Goal: Find specific page/section: Find specific page/section

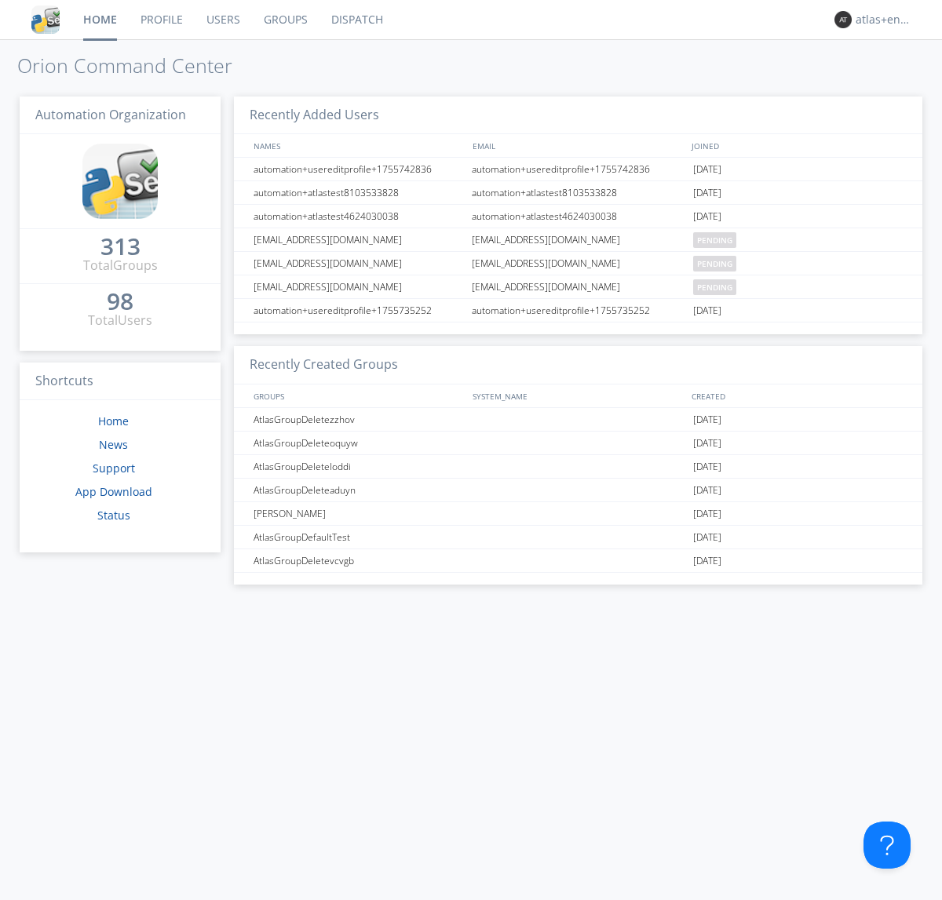
click at [356, 20] on link "Dispatch" at bounding box center [357, 19] width 75 height 39
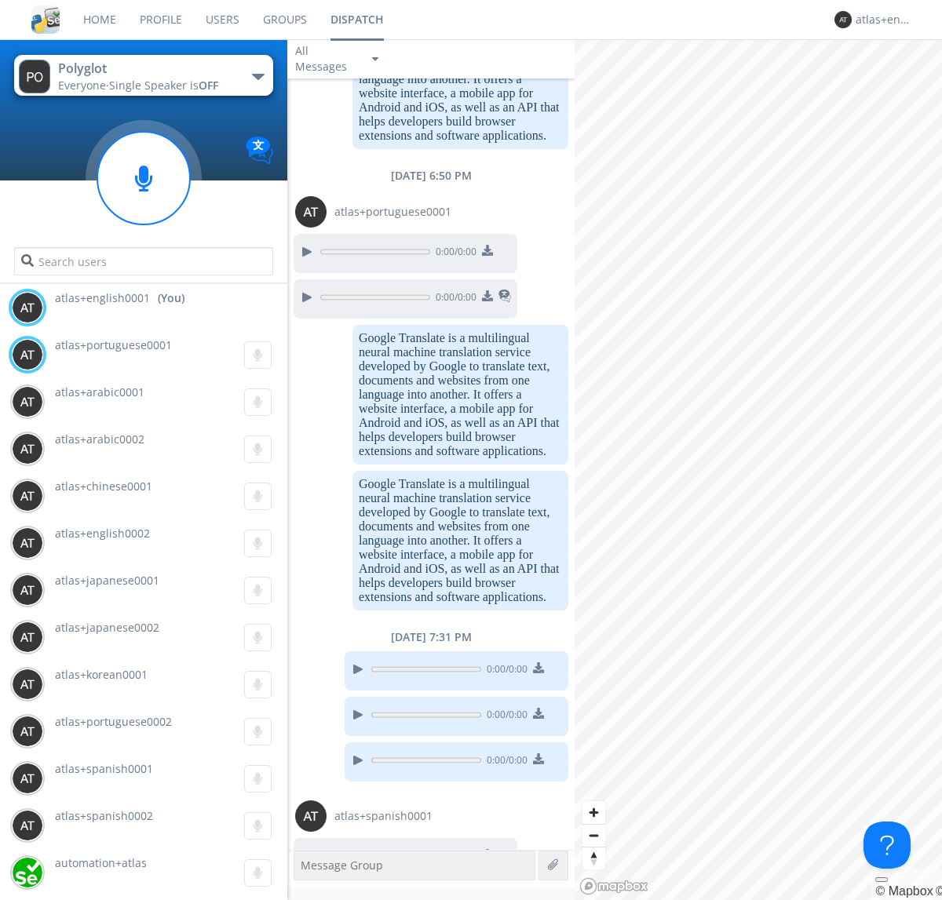
scroll to position [1317, 0]
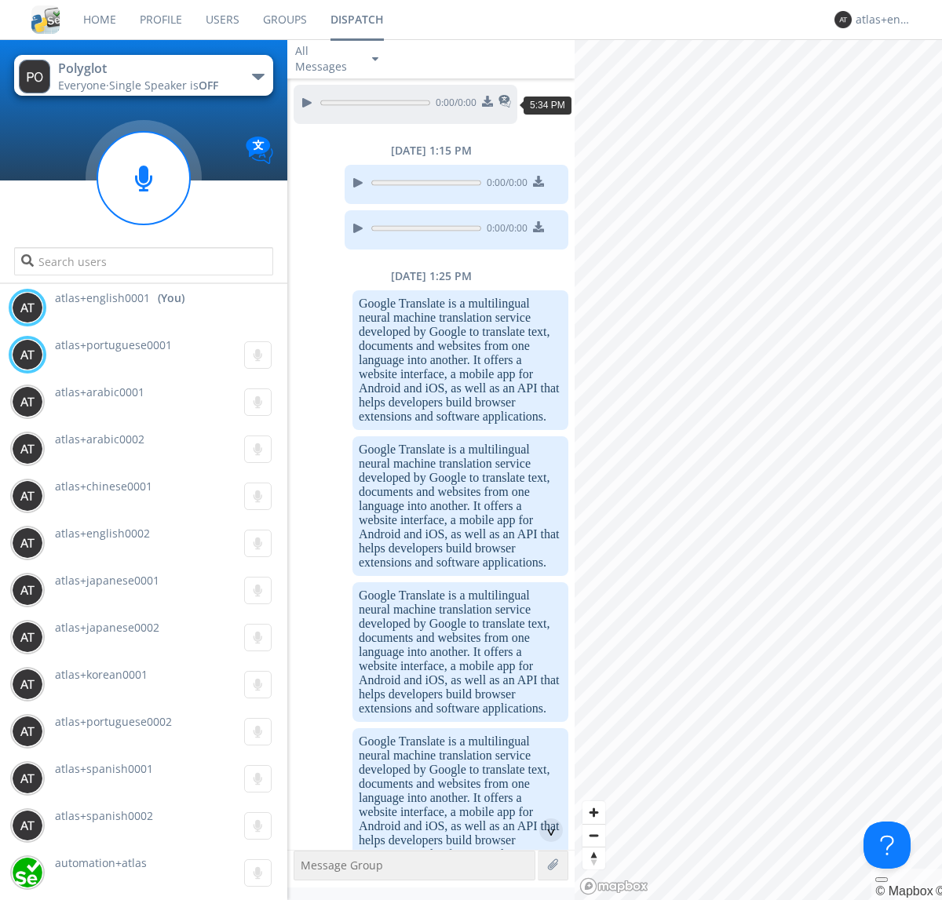
scroll to position [2411, 0]
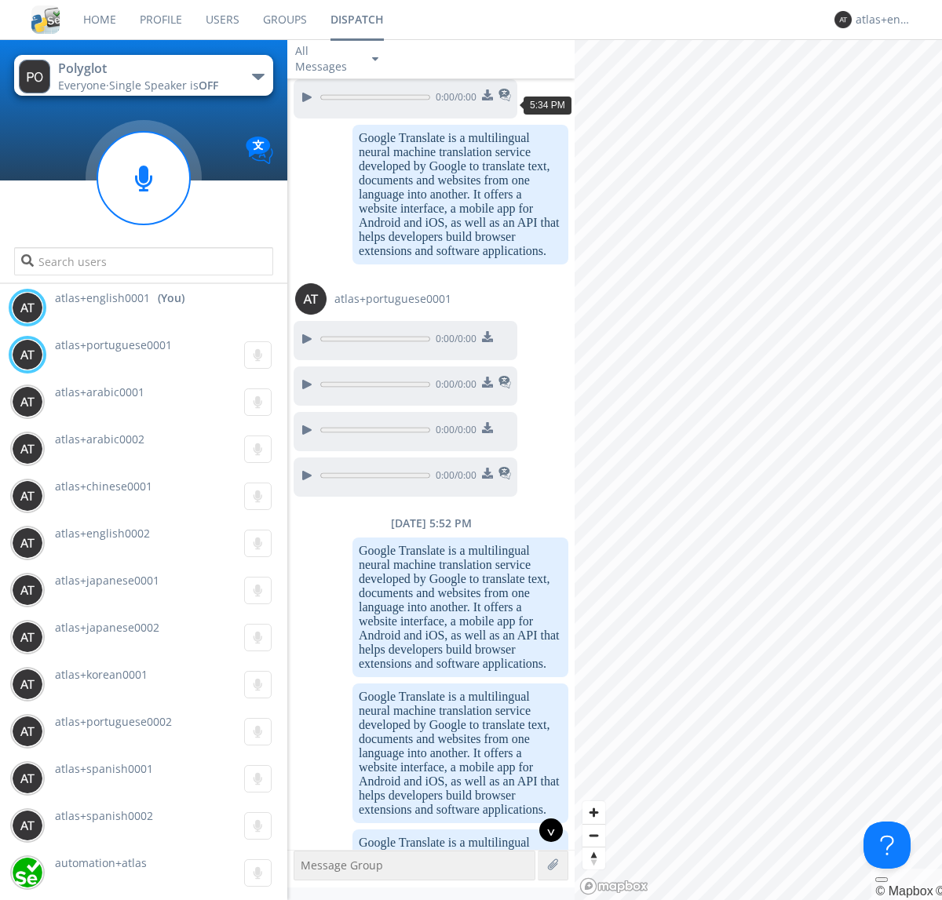
click at [545, 831] on div "^" at bounding box center [551, 831] width 24 height 24
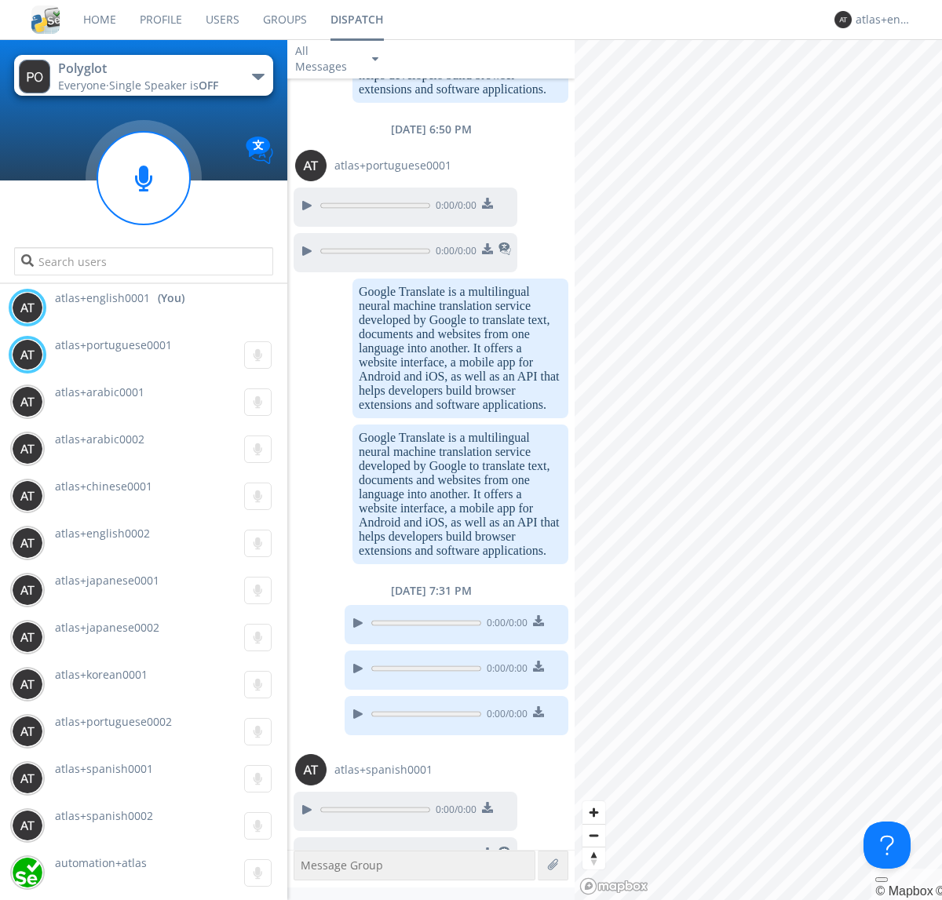
scroll to position [3608, 0]
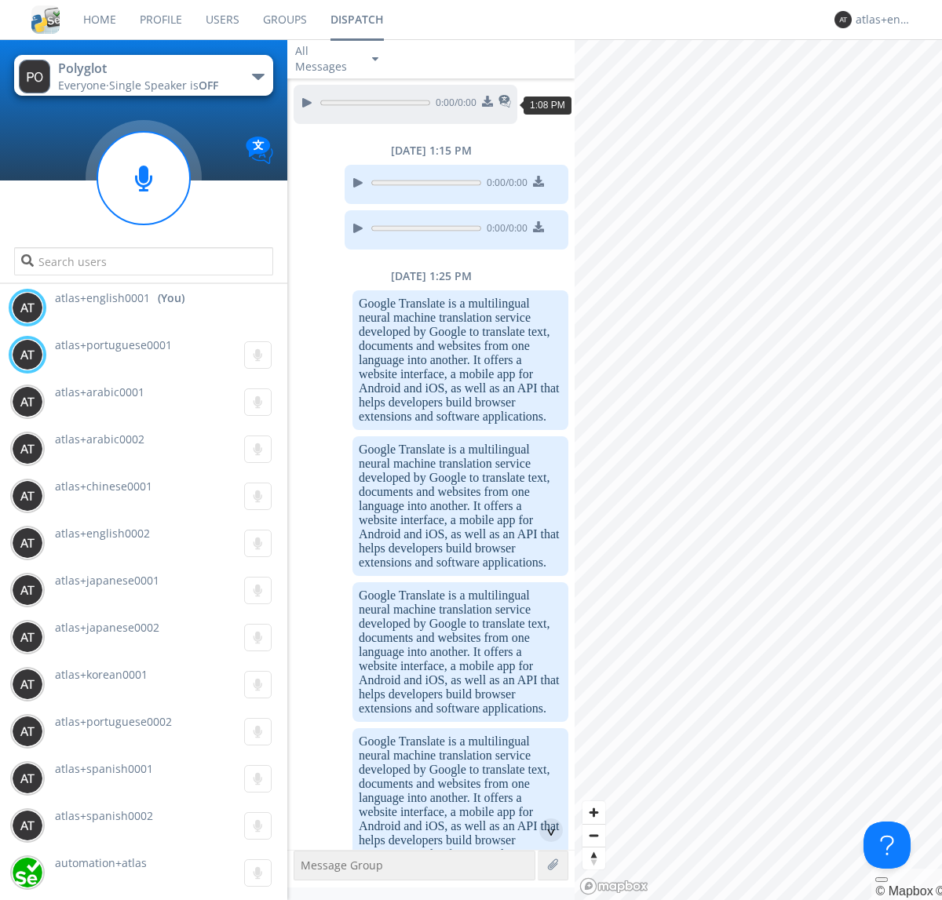
scroll to position [1341, 0]
click at [545, 831] on div "^" at bounding box center [551, 831] width 24 height 24
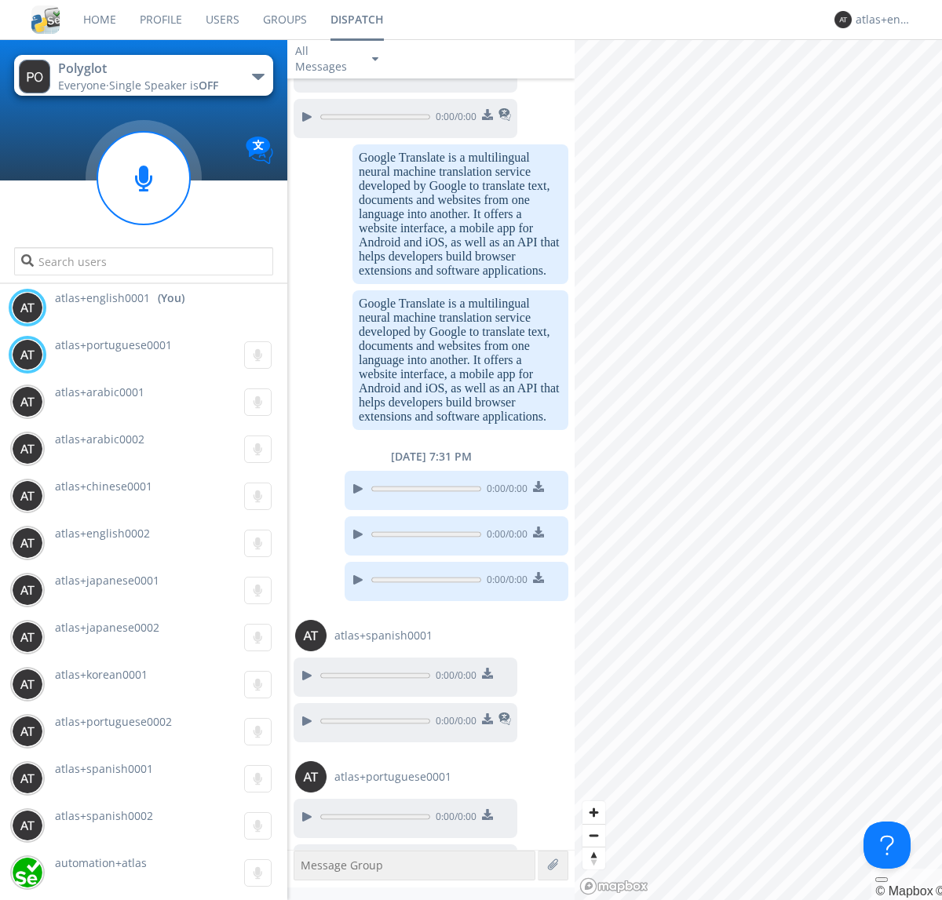
scroll to position [4971, 0]
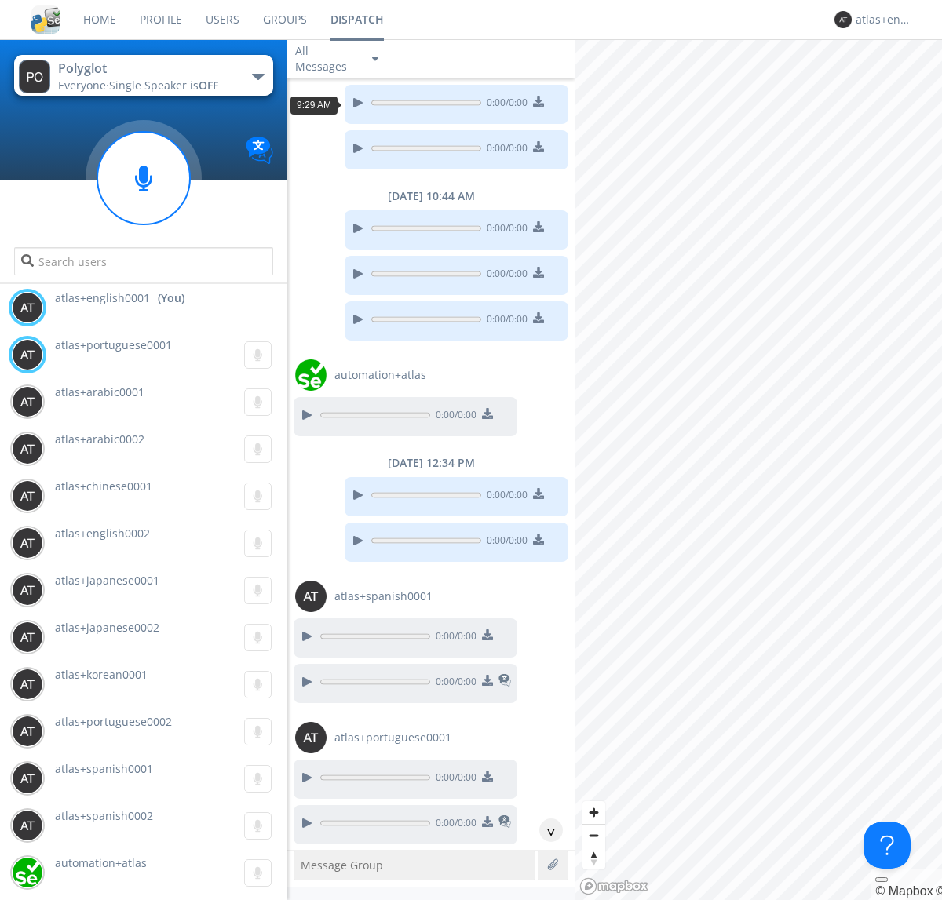
scroll to position [198, 0]
click at [545, 831] on div "^" at bounding box center [551, 831] width 24 height 24
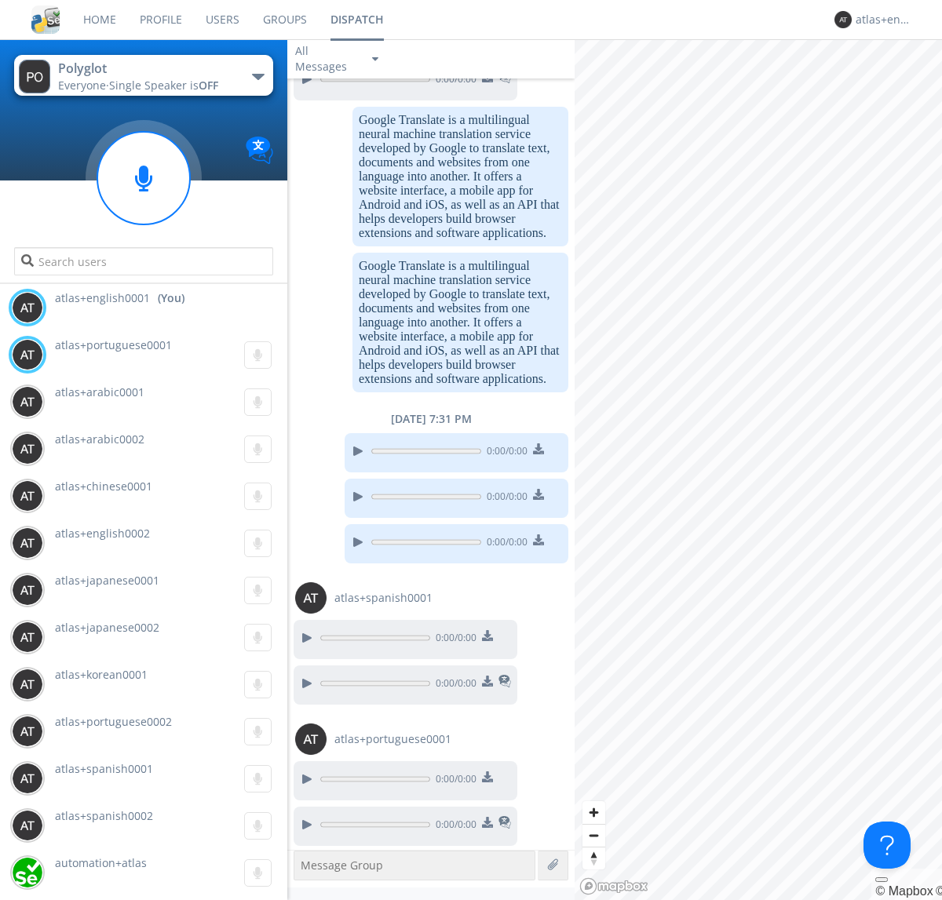
scroll to position [5093, 0]
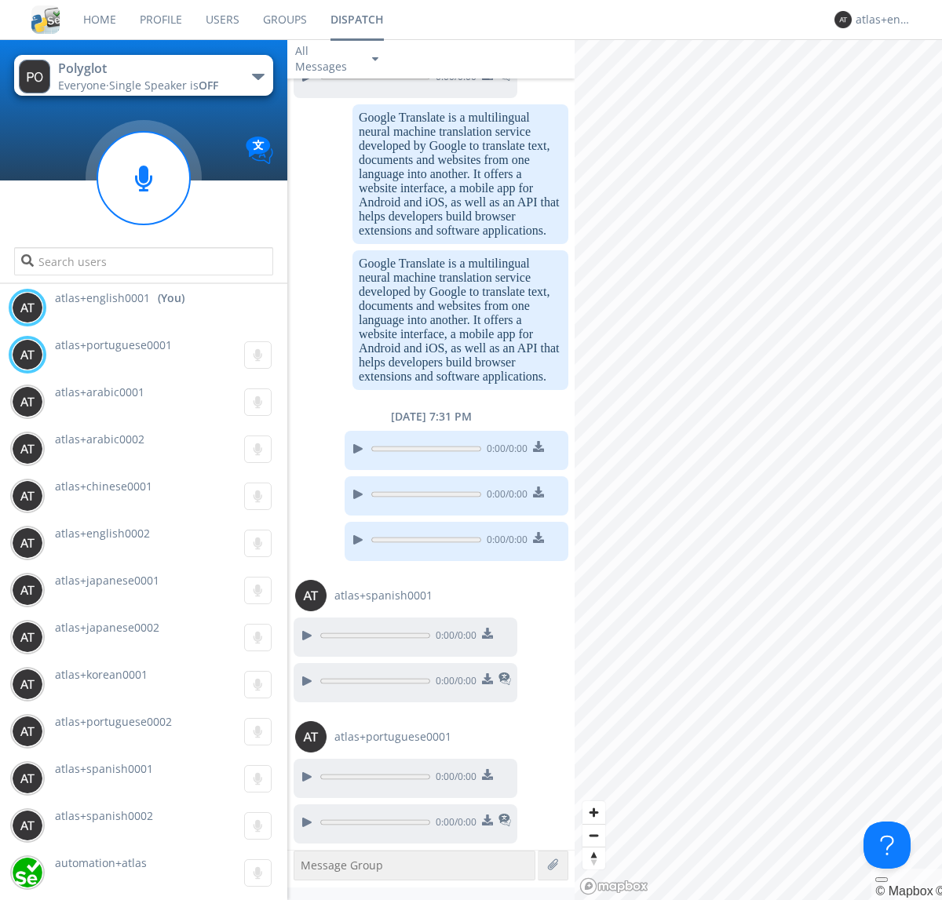
click at [487, 681] on img at bounding box center [487, 679] width 11 height 11
